Goal: Information Seeking & Learning: Learn about a topic

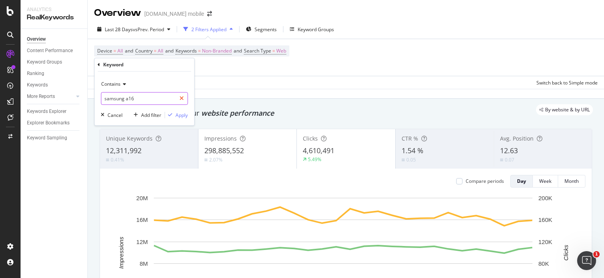
click at [184, 102] on div at bounding box center [181, 99] width 11 height 13
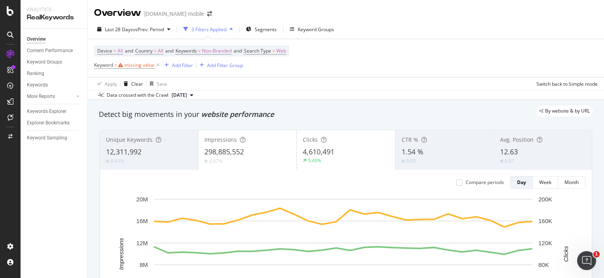
click at [325, 69] on div "Device = All and Country = All and Keywords = Non-Branded and Search Type = Web…" at bounding box center [346, 58] width 504 height 38
click at [47, 136] on div "Keyword Sampling" at bounding box center [47, 138] width 40 height 8
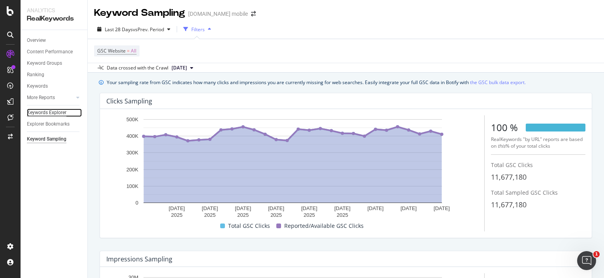
click at [37, 111] on div "Keywords Explorer" at bounding box center [47, 113] width 40 height 8
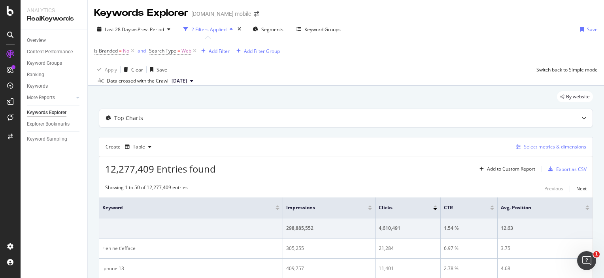
click at [537, 147] on div "Select metrics & dimensions" at bounding box center [555, 147] width 62 height 7
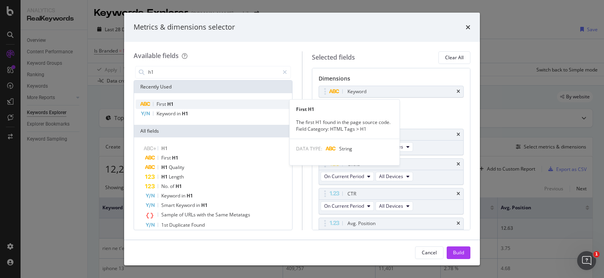
type input "h1"
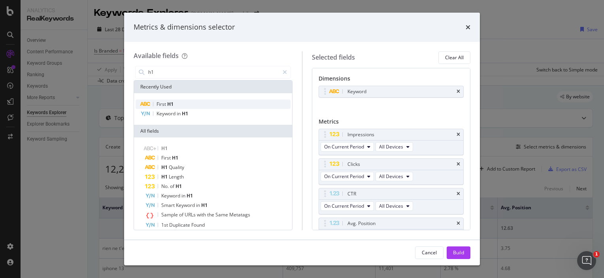
click at [208, 106] on div "First H1" at bounding box center [213, 104] width 155 height 9
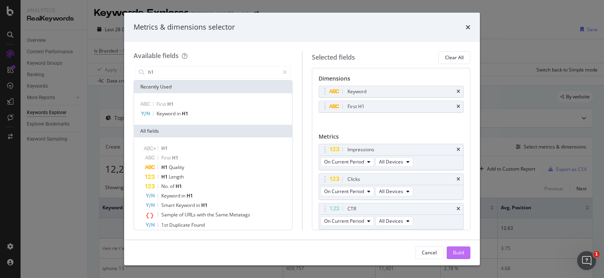
click at [456, 253] on div "Build" at bounding box center [458, 253] width 11 height 7
